Goal: Information Seeking & Learning: Learn about a topic

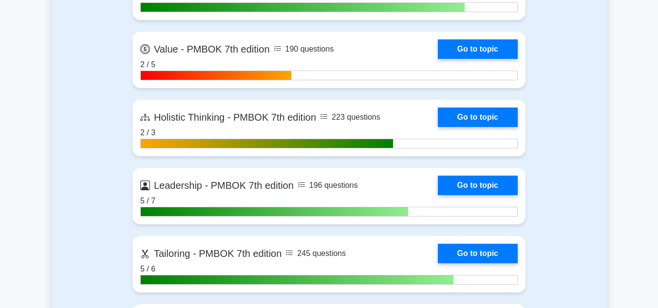
scroll to position [2424, 0]
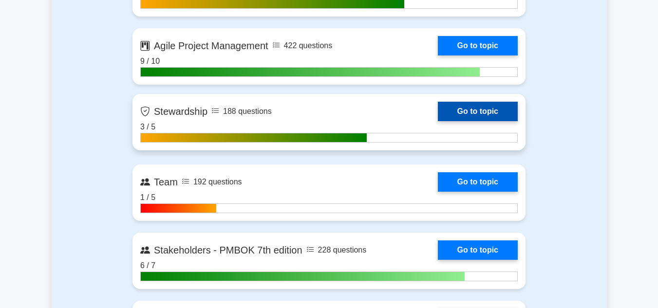
click at [467, 118] on link "Go to topic" at bounding box center [478, 111] width 80 height 19
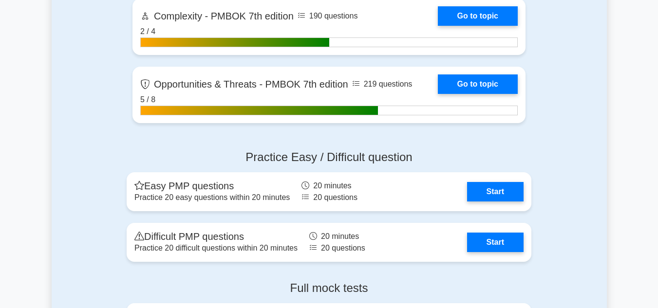
scroll to position [3086, 0]
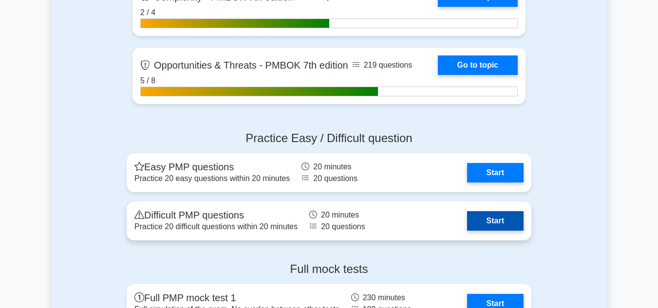
click at [500, 218] on link "Start" at bounding box center [495, 220] width 56 height 19
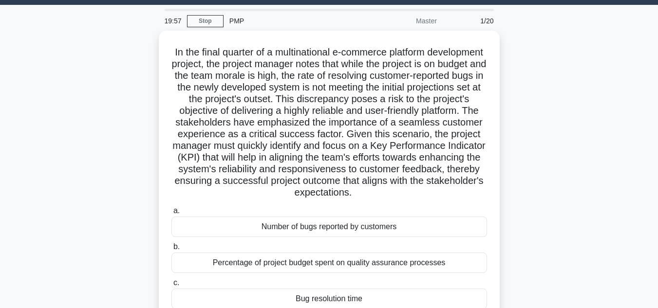
scroll to position [27, 0]
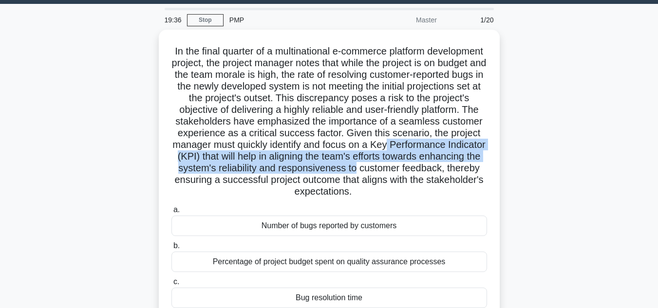
drag, startPoint x: 656, startPoint y: 142, endPoint x: 657, endPoint y: 167, distance: 24.9
click at [657, 167] on main "19:36 Stop PMP Master 1/20 .spinner_0XTQ{transform-origin:center;animation:spin…" at bounding box center [329, 251] width 658 height 495
click at [590, 155] on div "In the final quarter of a multinational e-commerce platform development project…" at bounding box center [329, 200] width 555 height 340
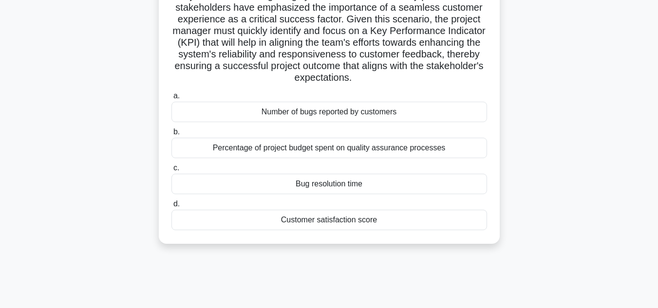
scroll to position [143, 0]
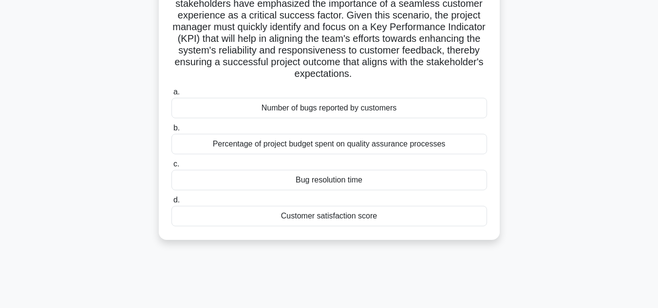
click at [339, 218] on div "Customer satisfaction score" at bounding box center [329, 216] width 316 height 20
click at [171, 204] on input "d. Customer satisfaction score" at bounding box center [171, 200] width 0 height 6
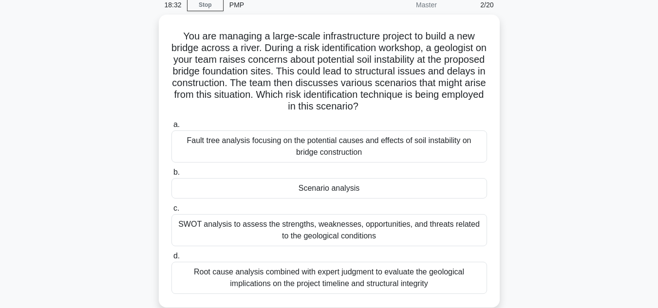
scroll to position [43, 0]
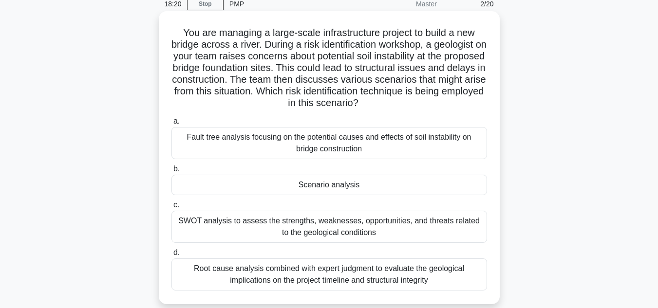
click at [351, 276] on div "Root cause analysis combined with expert judgment to evaluate the geological im…" at bounding box center [329, 275] width 316 height 32
click at [171, 256] on input "d. Root cause analysis combined with expert judgment to evaluate the geological…" at bounding box center [171, 253] width 0 height 6
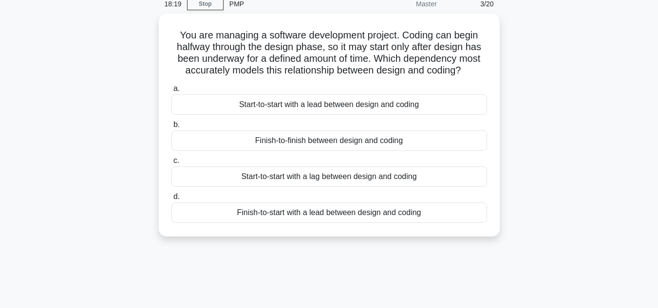
scroll to position [0, 0]
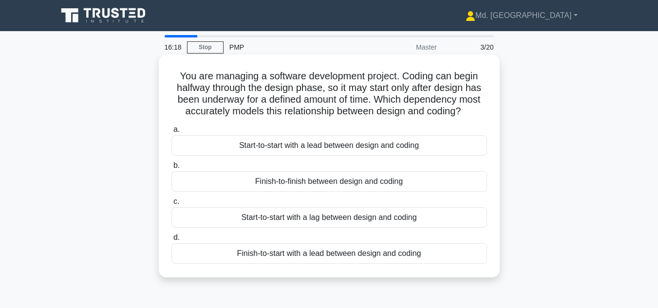
click at [325, 146] on div "Start-to-start with a lead between design and coding" at bounding box center [329, 145] width 316 height 20
click at [171, 133] on input "a. Start-to-start with a lead between design and coding" at bounding box center [171, 130] width 0 height 6
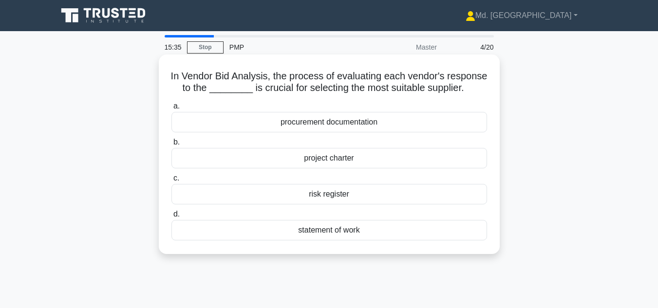
click at [351, 241] on div "statement of work" at bounding box center [329, 230] width 316 height 20
click at [171, 218] on input "d. statement of work" at bounding box center [171, 214] width 0 height 6
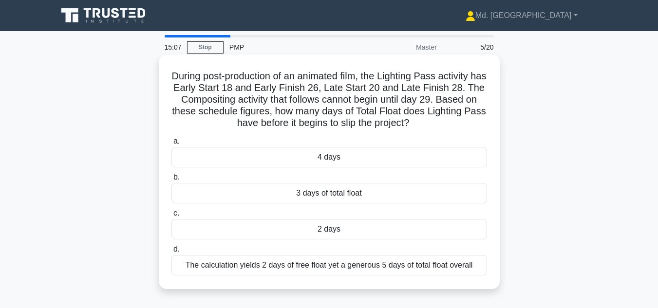
click at [338, 228] on div "2 days" at bounding box center [329, 229] width 316 height 20
click at [171, 217] on input "c. 2 days" at bounding box center [171, 213] width 0 height 6
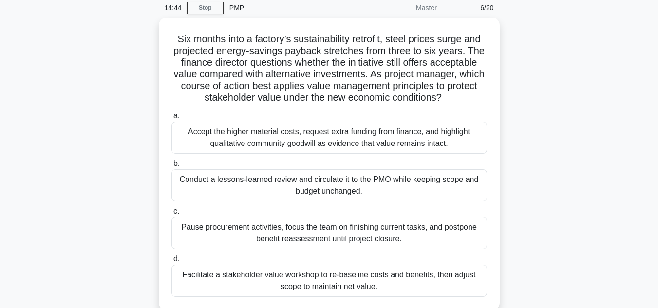
scroll to position [43, 0]
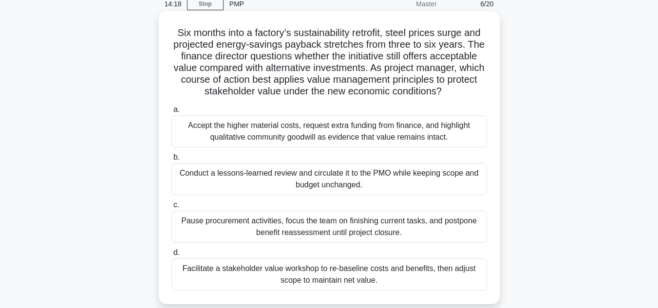
click at [273, 273] on div "Facilitate a stakeholder value workshop to re-baseline costs and benefits, then…" at bounding box center [329, 275] width 316 height 32
click at [171, 256] on input "d. Facilitate a stakeholder value workshop to re-baseline costs and benefits, t…" at bounding box center [171, 253] width 0 height 6
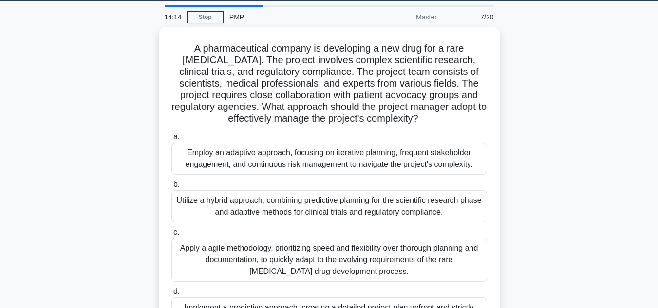
scroll to position [33, 0]
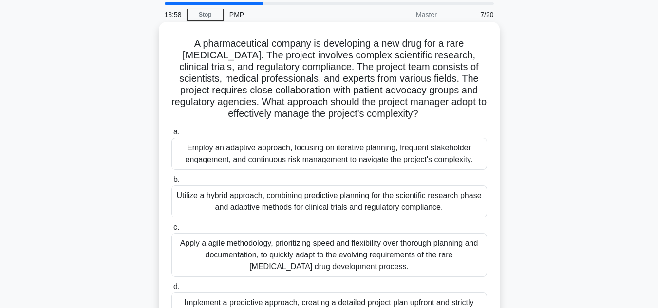
click at [348, 249] on div "Apply a agile methodology, prioritizing speed and flexibility over thorough pla…" at bounding box center [329, 255] width 316 height 44
click at [171, 231] on input "c. Apply a agile methodology, prioritizing speed and flexibility over thorough …" at bounding box center [171, 227] width 0 height 6
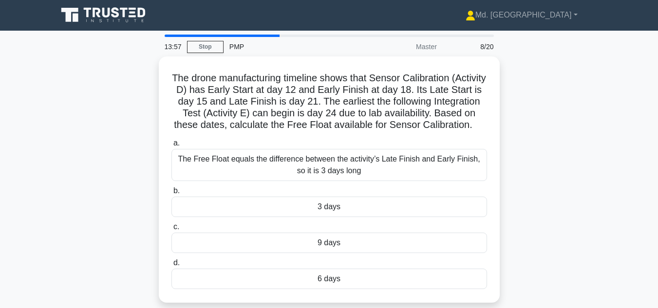
scroll to position [0, 0]
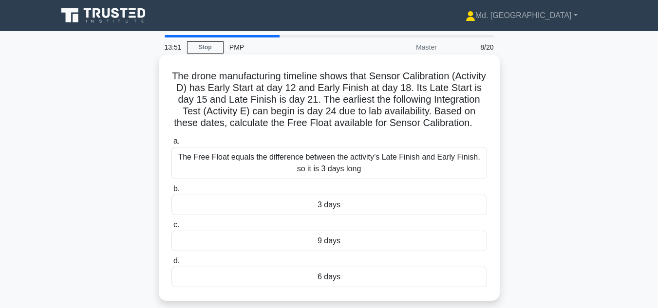
click at [339, 251] on div "9 days" at bounding box center [329, 241] width 316 height 20
click at [171, 228] on input "c. 9 days" at bounding box center [171, 225] width 0 height 6
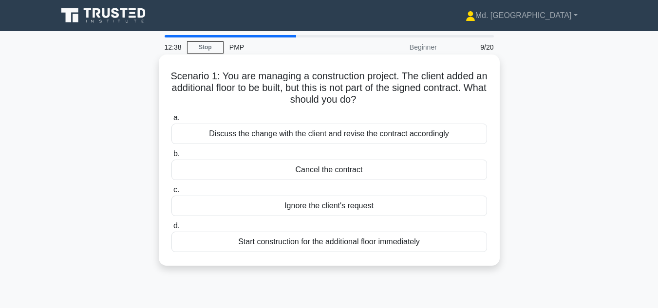
click at [387, 207] on div "Ignore the client's request" at bounding box center [329, 206] width 316 height 20
click at [171, 193] on input "c. Ignore the client's request" at bounding box center [171, 190] width 0 height 6
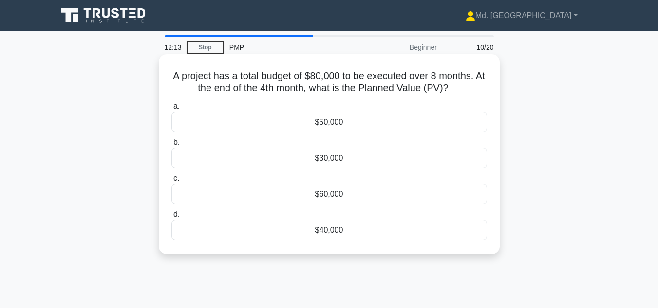
click at [332, 233] on div "$40,000" at bounding box center [329, 230] width 316 height 20
click at [171, 218] on input "d. $40,000" at bounding box center [171, 214] width 0 height 6
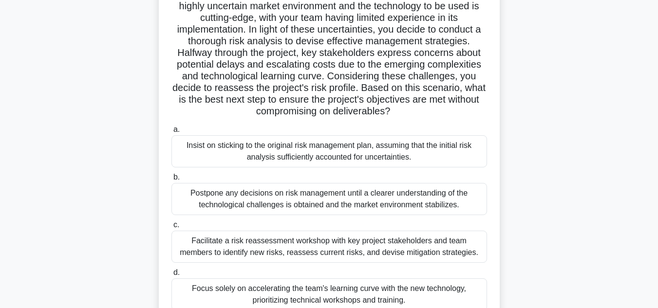
scroll to position [97, 0]
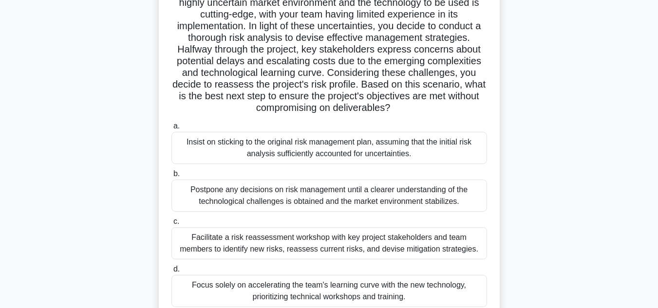
click at [395, 285] on div "Focus solely on accelerating the team's learning curve with the new technology,…" at bounding box center [329, 291] width 316 height 32
click at [171, 273] on input "d. Focus solely on accelerating the team's learning curve with the new technolo…" at bounding box center [171, 269] width 0 height 6
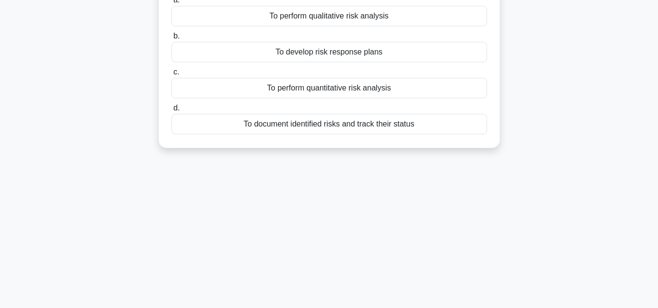
scroll to position [0, 0]
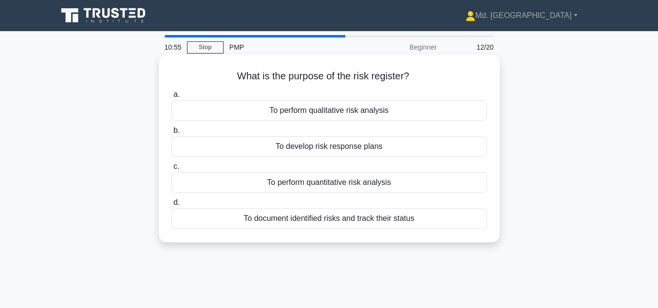
click at [334, 218] on div "To document identified risks and track their status" at bounding box center [329, 218] width 316 height 20
click at [171, 206] on input "d. To document identified risks and track their status" at bounding box center [171, 203] width 0 height 6
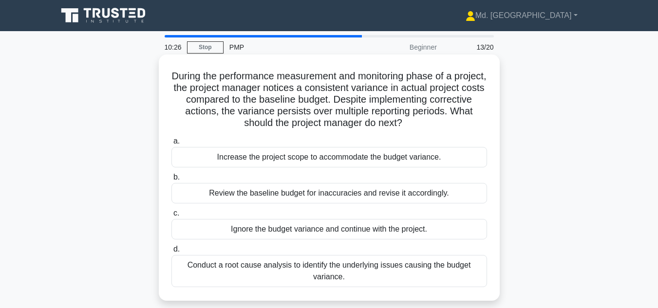
click at [340, 270] on div "Conduct a root cause analysis to identify the underlying issues causing the bud…" at bounding box center [329, 271] width 316 height 32
click at [171, 253] on input "d. Conduct a root cause analysis to identify the underlying issues causing the …" at bounding box center [171, 249] width 0 height 6
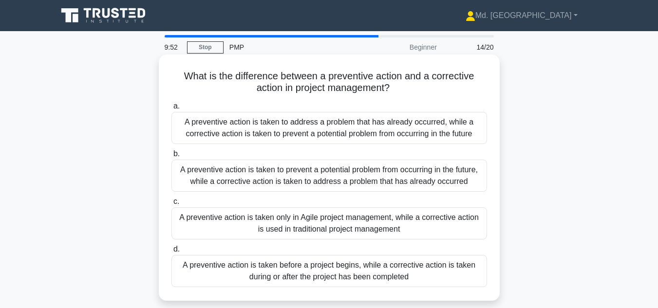
click at [254, 173] on div "A preventive action is taken to prevent a potential problem from occurring in t…" at bounding box center [329, 176] width 316 height 32
click at [171, 157] on input "b. A preventive action is taken to prevent a potential problem from occurring i…" at bounding box center [171, 154] width 0 height 6
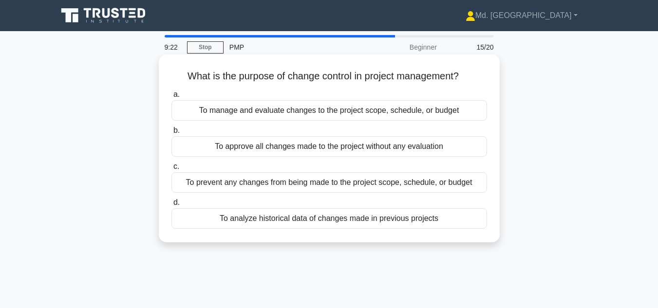
click at [219, 106] on div "To manage and evaluate changes to the project scope, schedule, or budget" at bounding box center [329, 110] width 316 height 20
click at [171, 98] on input "a. To manage and evaluate changes to the project scope, schedule, or budget" at bounding box center [171, 95] width 0 height 6
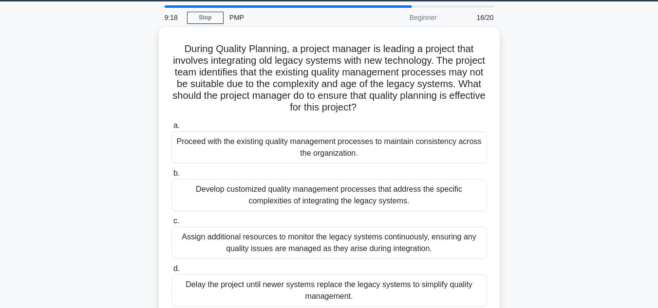
scroll to position [39, 0]
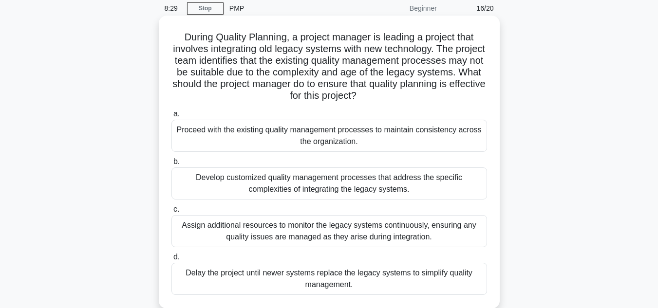
click at [374, 188] on div "Develop customized quality management processes that address the specific compl…" at bounding box center [329, 184] width 316 height 32
click at [171, 165] on input "b. Develop customized quality management processes that address the specific co…" at bounding box center [171, 162] width 0 height 6
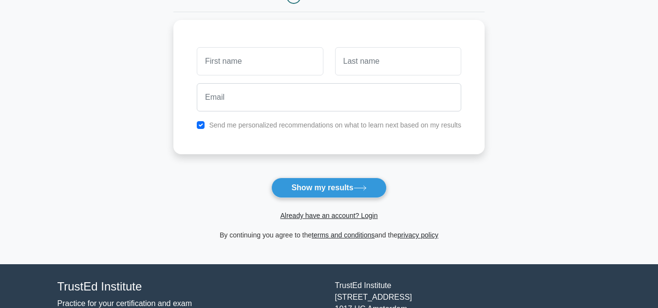
scroll to position [76, 0]
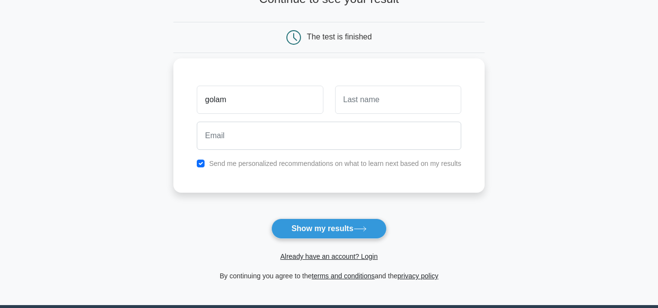
type input "golam"
click at [361, 110] on input "text" at bounding box center [398, 100] width 126 height 28
type input "rabbany"
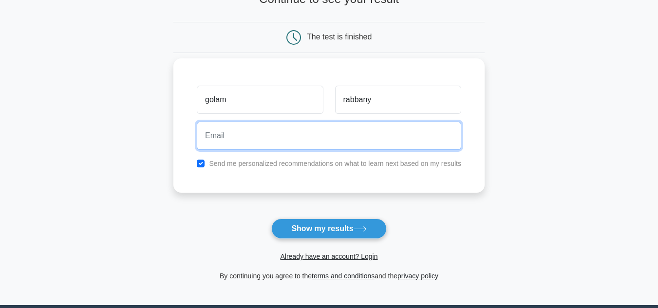
click at [285, 134] on input "email" at bounding box center [329, 136] width 264 height 28
type input "g"
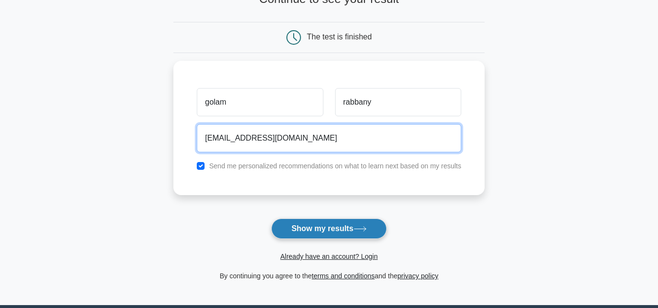
type input "rabbany_kuet@hotmail.com"
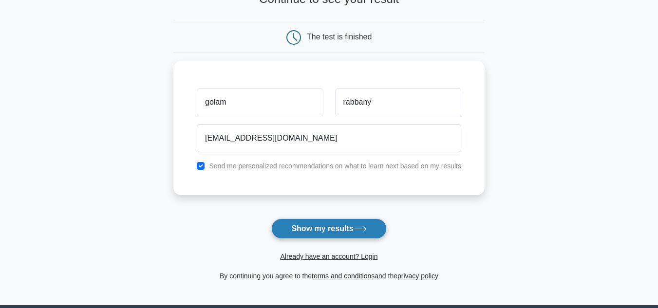
click at [320, 225] on button "Show my results" at bounding box center [328, 229] width 115 height 20
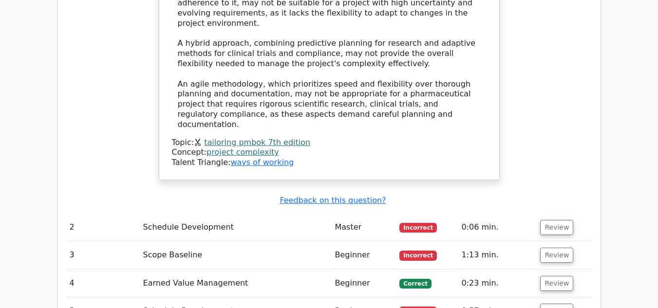
scroll to position [1556, 0]
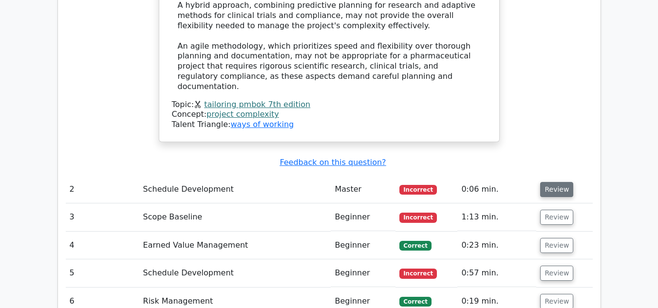
click at [550, 182] on button "Review" at bounding box center [556, 189] width 33 height 15
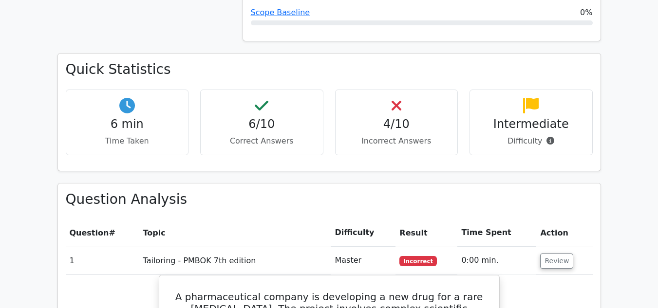
scroll to position [668, 0]
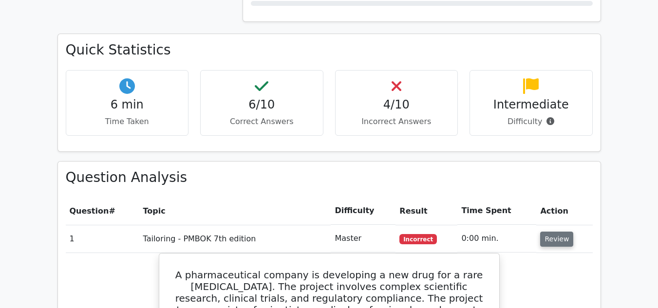
click at [562, 232] on button "Review" at bounding box center [556, 239] width 33 height 15
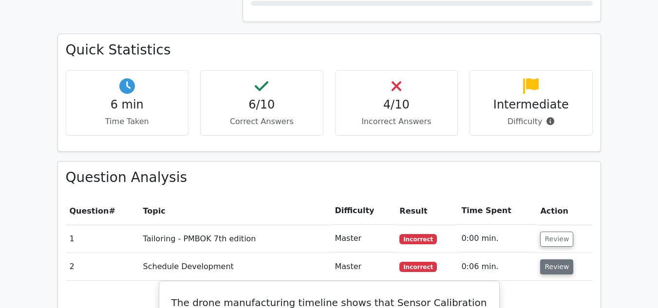
click at [560, 260] on button "Review" at bounding box center [556, 267] width 33 height 15
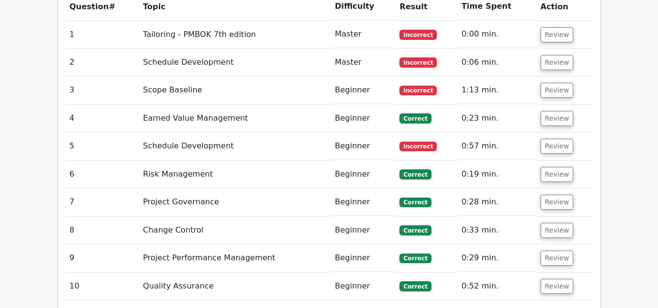
scroll to position [872, 0]
click at [554, 83] on button "Review" at bounding box center [557, 90] width 33 height 15
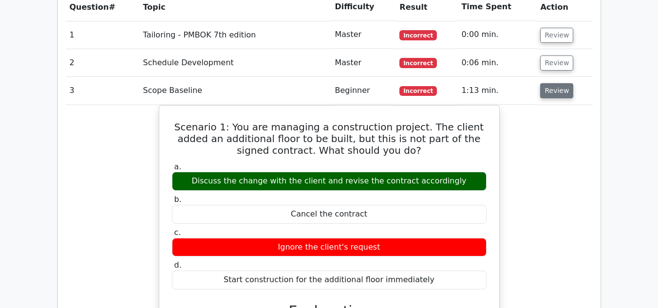
click at [561, 83] on button "Review" at bounding box center [556, 90] width 33 height 15
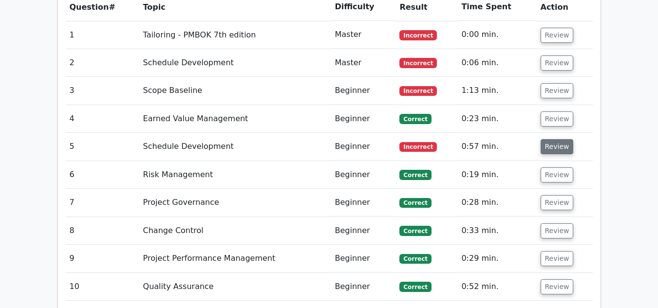
click at [555, 139] on button "Review" at bounding box center [557, 146] width 33 height 15
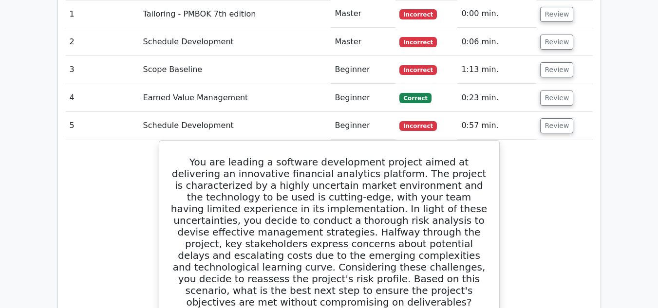
scroll to position [892, 0]
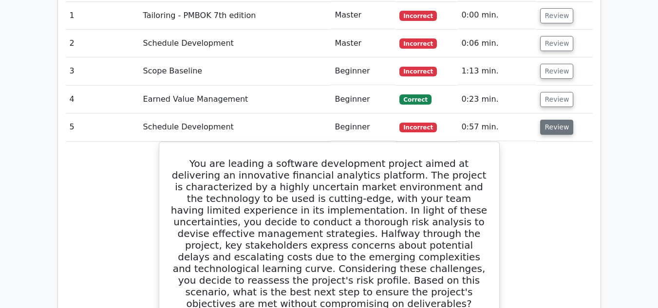
click at [552, 120] on button "Review" at bounding box center [556, 127] width 33 height 15
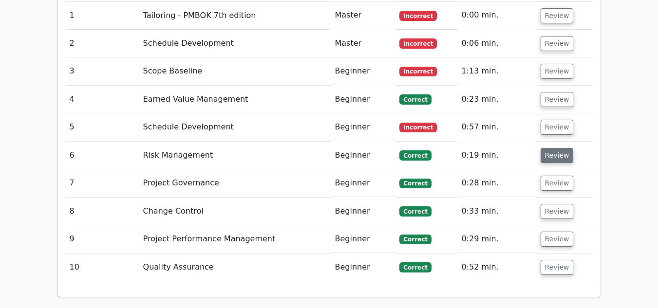
click at [552, 148] on button "Review" at bounding box center [557, 155] width 33 height 15
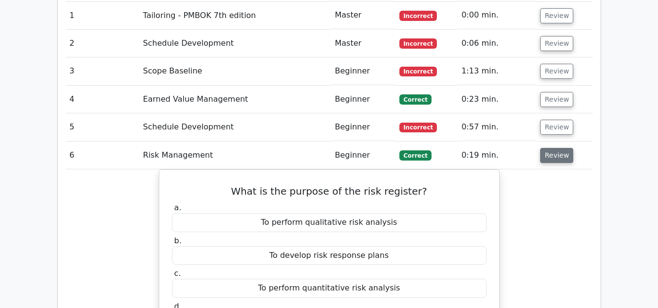
click at [552, 148] on button "Review" at bounding box center [556, 155] width 33 height 15
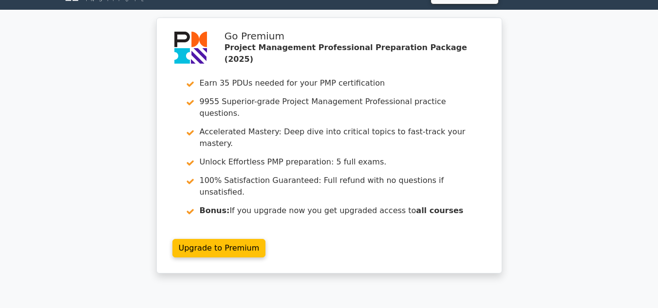
scroll to position [0, 0]
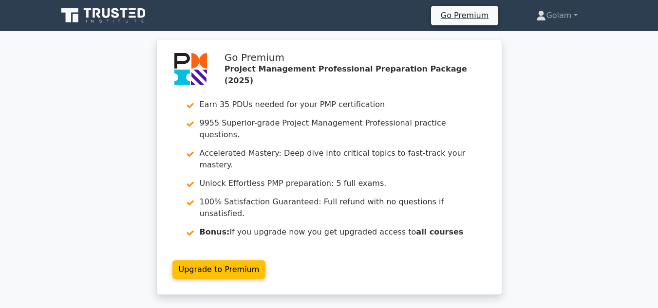
click at [125, 21] on icon at bounding box center [103, 15] width 93 height 19
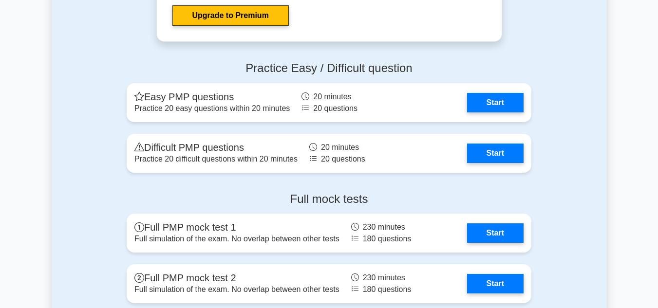
scroll to position [3231, 0]
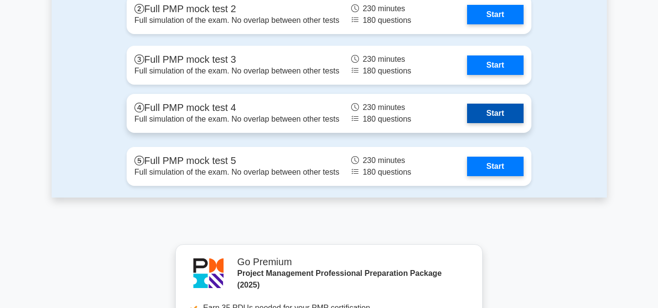
click at [504, 118] on link "Start" at bounding box center [495, 113] width 56 height 19
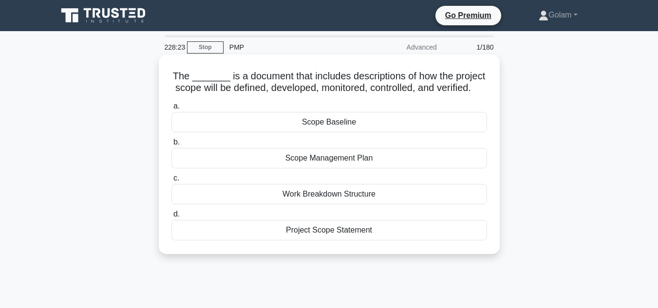
click at [365, 168] on div "Scope Management Plan" at bounding box center [329, 158] width 316 height 20
click at [171, 146] on input "b. Scope Management Plan" at bounding box center [171, 142] width 0 height 6
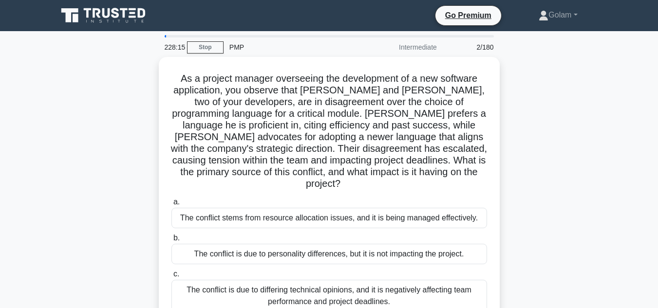
click at [99, 6] on icon at bounding box center [103, 15] width 93 height 19
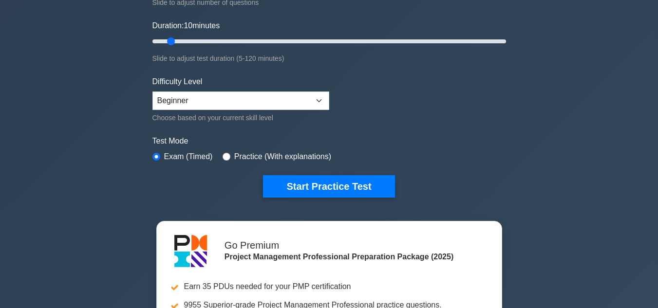
scroll to position [176, 0]
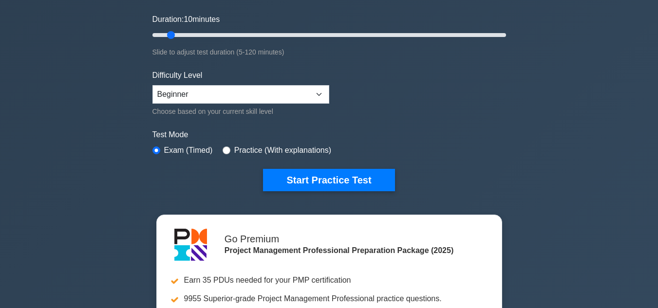
click at [235, 96] on select "Beginner Intermediate Expert" at bounding box center [240, 94] width 177 height 19
select select "expert"
click at [152, 85] on select "Beginner Intermediate Expert" at bounding box center [240, 94] width 177 height 19
click at [227, 151] on input "radio" at bounding box center [227, 151] width 8 height 8
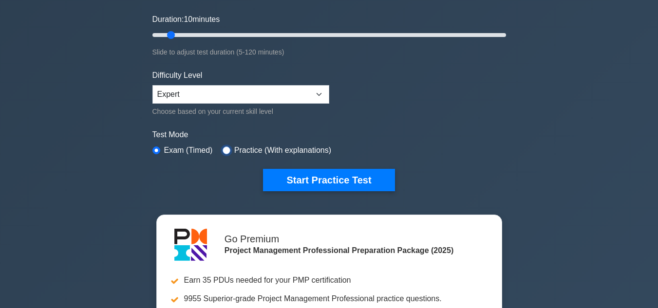
radio input "true"
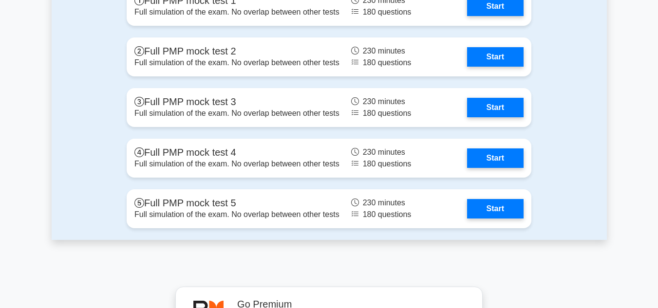
scroll to position [3168, 0]
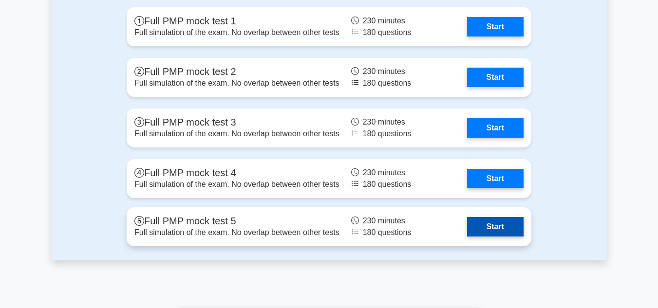
click at [499, 230] on link "Start" at bounding box center [495, 226] width 56 height 19
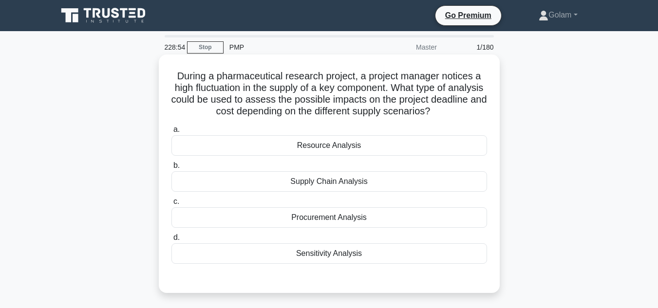
click at [327, 258] on div "Sensitivity Analysis" at bounding box center [329, 253] width 316 height 20
click at [171, 241] on input "d. Sensitivity Analysis" at bounding box center [171, 238] width 0 height 6
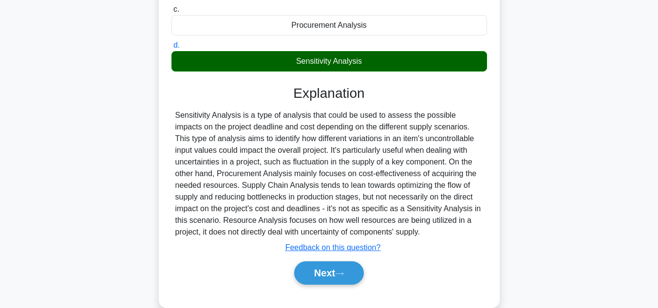
scroll to position [200, 0]
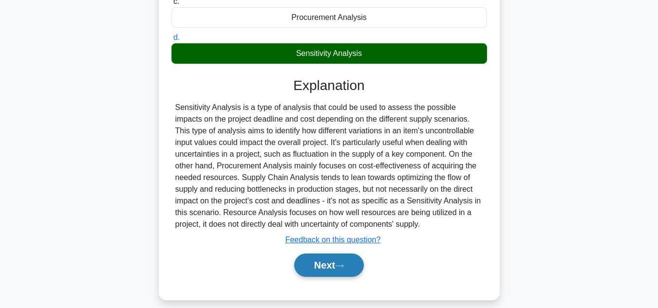
click at [333, 265] on button "Next" at bounding box center [329, 265] width 70 height 23
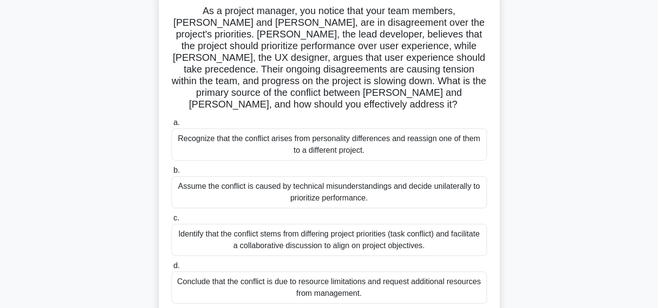
scroll to position [72, 0]
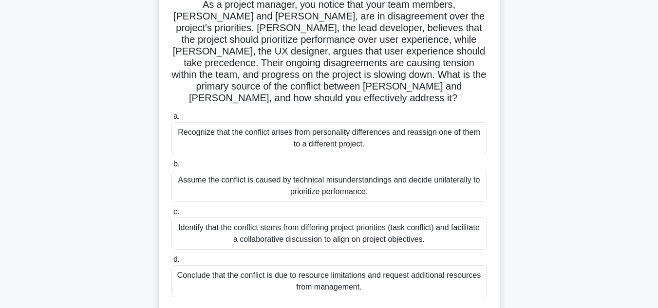
click at [414, 231] on div "Identify that the conflict stems from differing project priorities (task confli…" at bounding box center [329, 234] width 316 height 32
click at [171, 215] on input "c. Identify that the conflict stems from differing project priorities (task con…" at bounding box center [171, 212] width 0 height 6
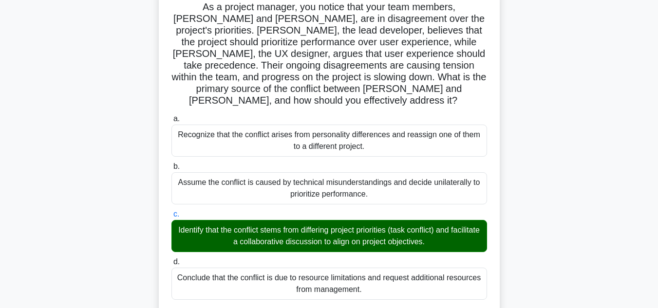
scroll to position [341, 0]
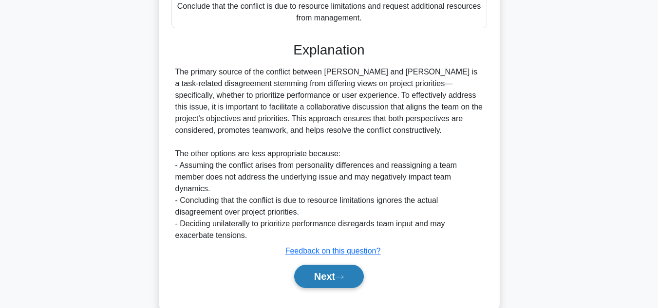
click at [319, 265] on button "Next" at bounding box center [329, 276] width 70 height 23
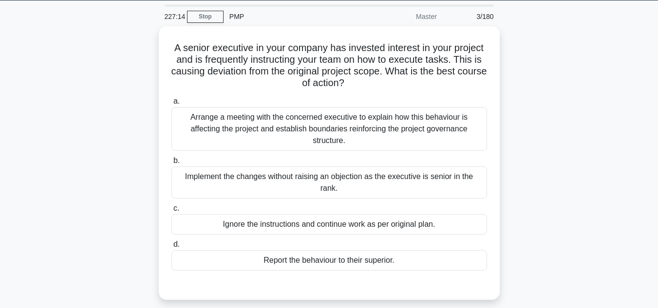
scroll to position [32, 0]
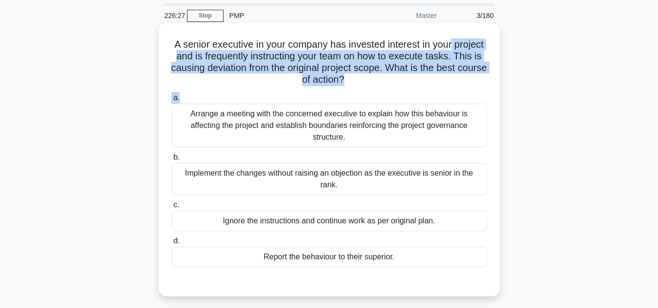
drag, startPoint x: 651, startPoint y: 31, endPoint x: 487, endPoint y: 105, distance: 179.6
click at [487, 105] on main "226:27 Stop PMP Master 3/180 A senior executive in your company has invested in…" at bounding box center [329, 247] width 658 height 495
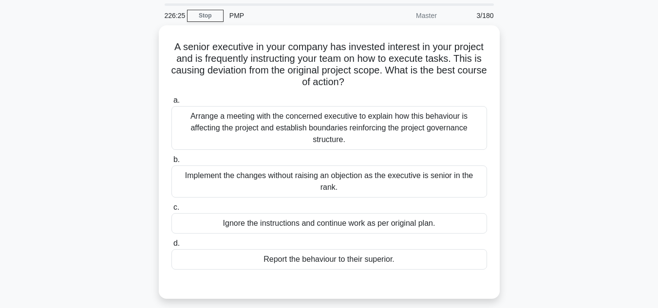
click at [554, 123] on div "A senior executive in your company has invested interest in your project and is…" at bounding box center [329, 167] width 555 height 285
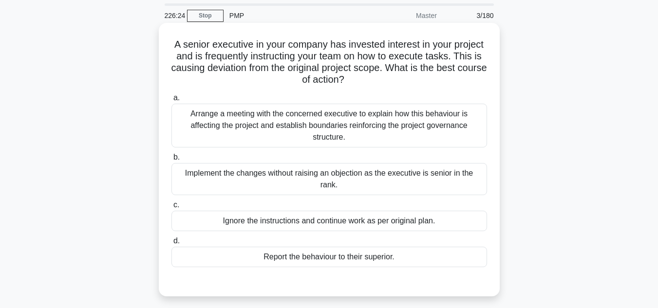
click at [368, 111] on div "Arrange a meeting with the concerned executive to explain how this behaviour is…" at bounding box center [329, 126] width 316 height 44
click at [171, 101] on input "a. Arrange a meeting with the concerned executive to explain how this behaviour…" at bounding box center [171, 98] width 0 height 6
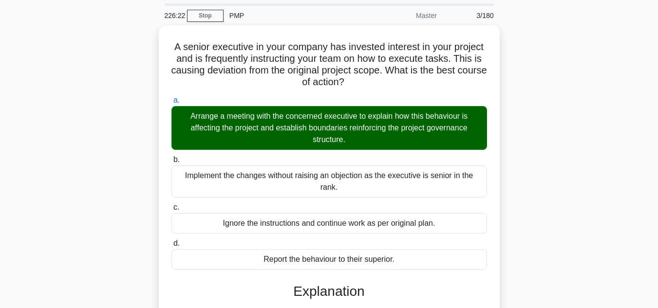
scroll to position [293, 0]
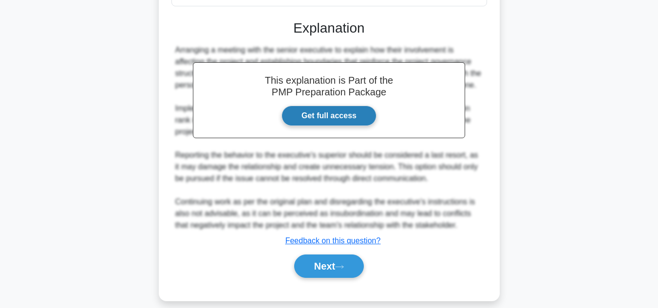
click at [311, 106] on link "Get full access" at bounding box center [328, 116] width 95 height 20
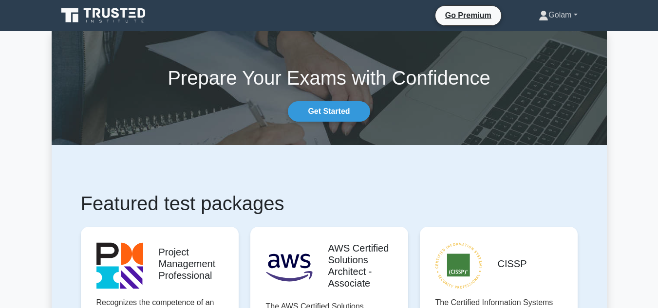
click at [562, 16] on link "Golam" at bounding box center [557, 14] width 85 height 19
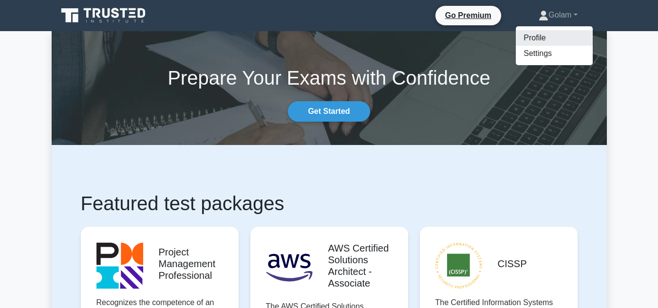
click at [525, 40] on link "Profile" at bounding box center [554, 38] width 77 height 16
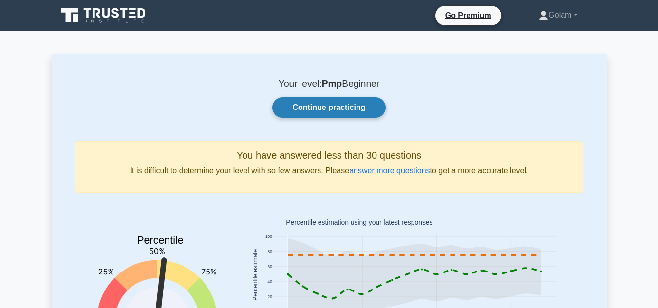
click at [350, 112] on link "Continue practicing" at bounding box center [328, 107] width 113 height 20
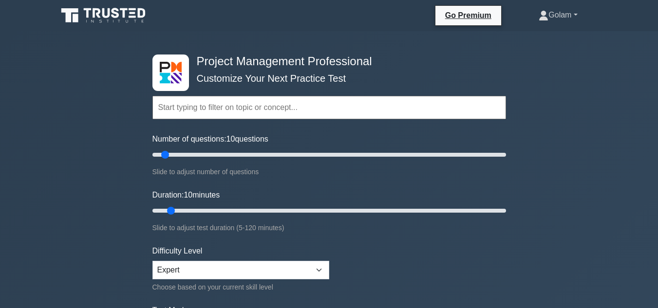
click at [555, 10] on link "Golam" at bounding box center [557, 14] width 85 height 19
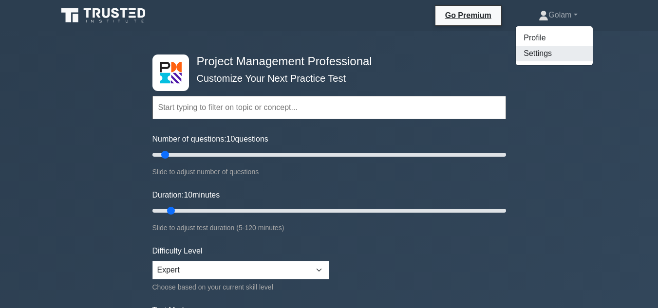
click at [529, 59] on link "Settings" at bounding box center [554, 54] width 77 height 16
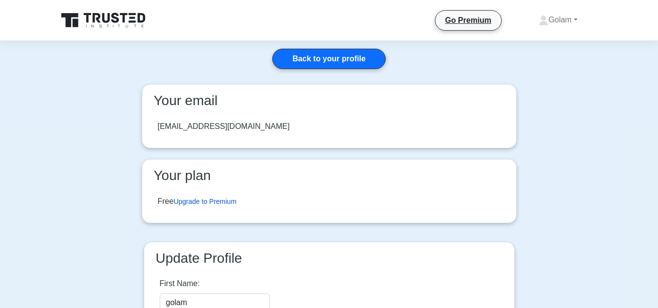
click at [210, 202] on link "Upgrade to Premium" at bounding box center [204, 202] width 63 height 8
